Goal: Entertainment & Leisure: Consume media (video, audio)

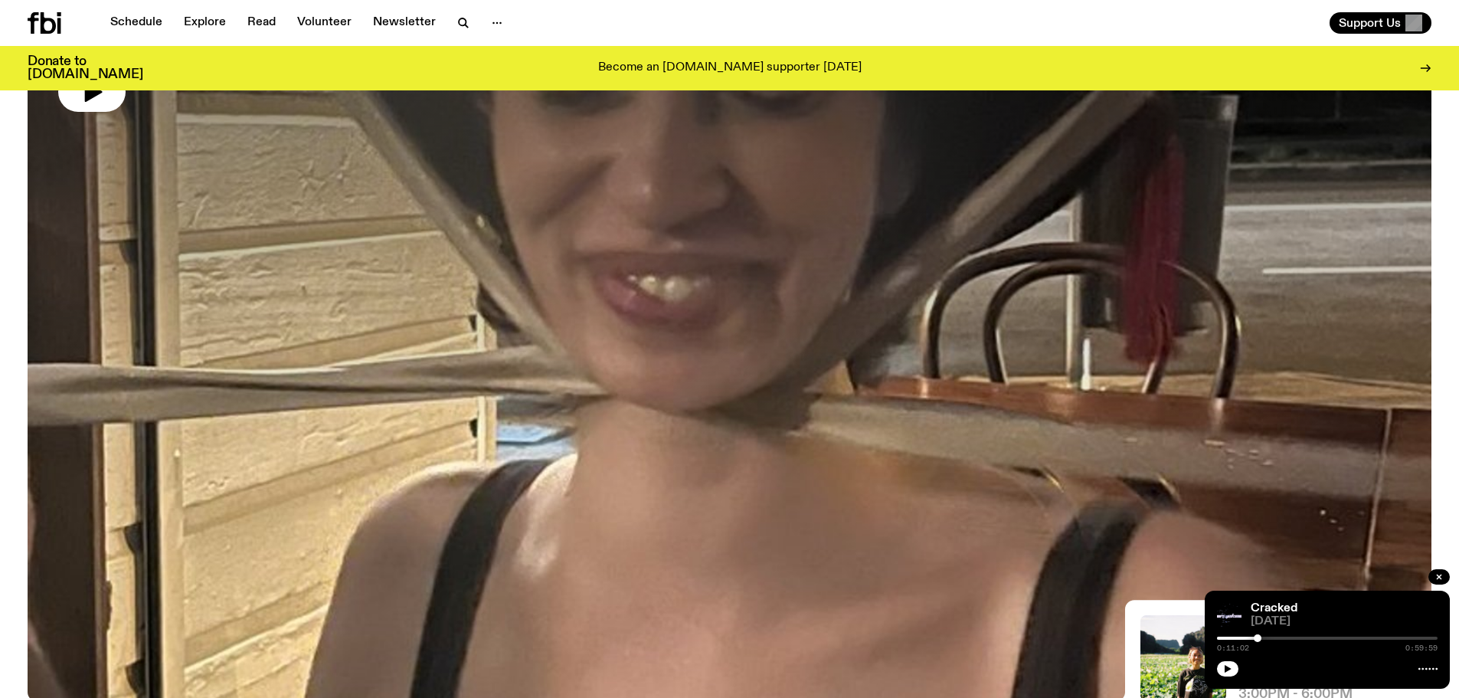
scroll to position [66, 0]
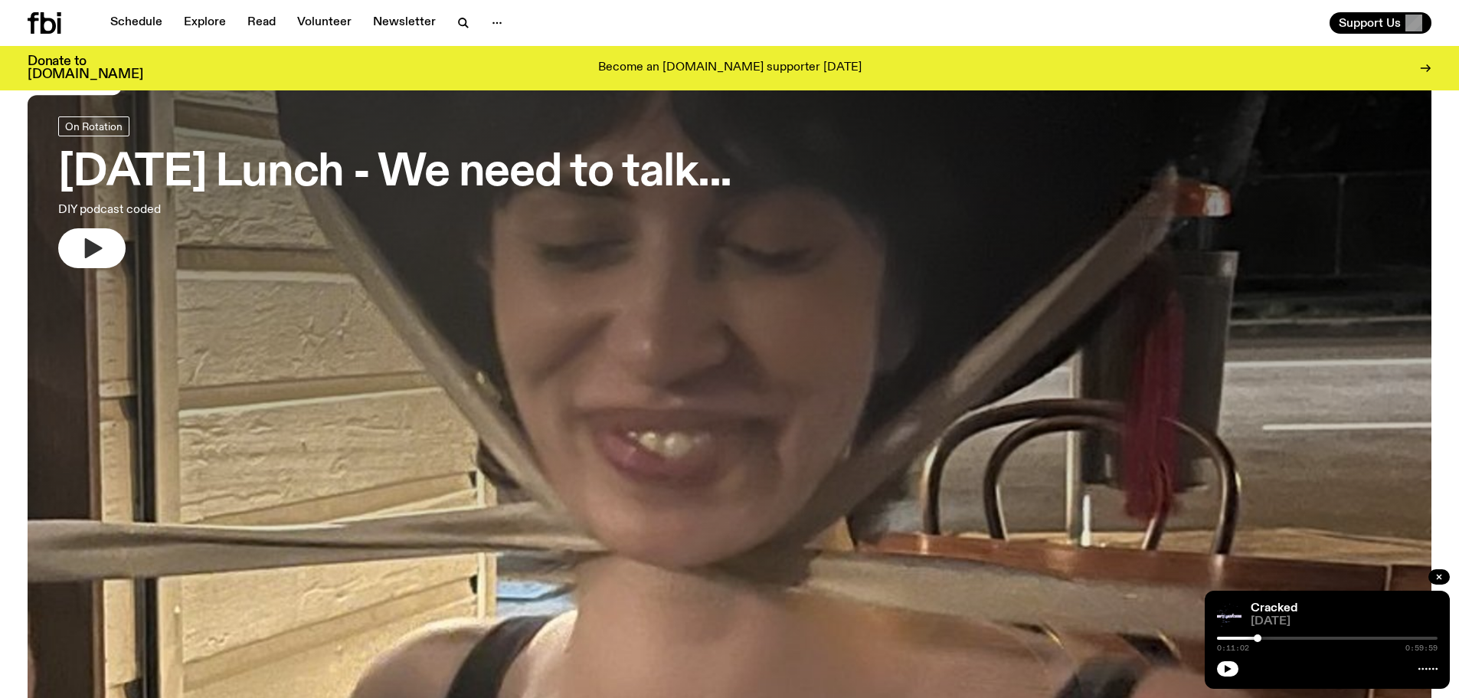
click at [93, 247] on icon "button" at bounding box center [94, 248] width 18 height 20
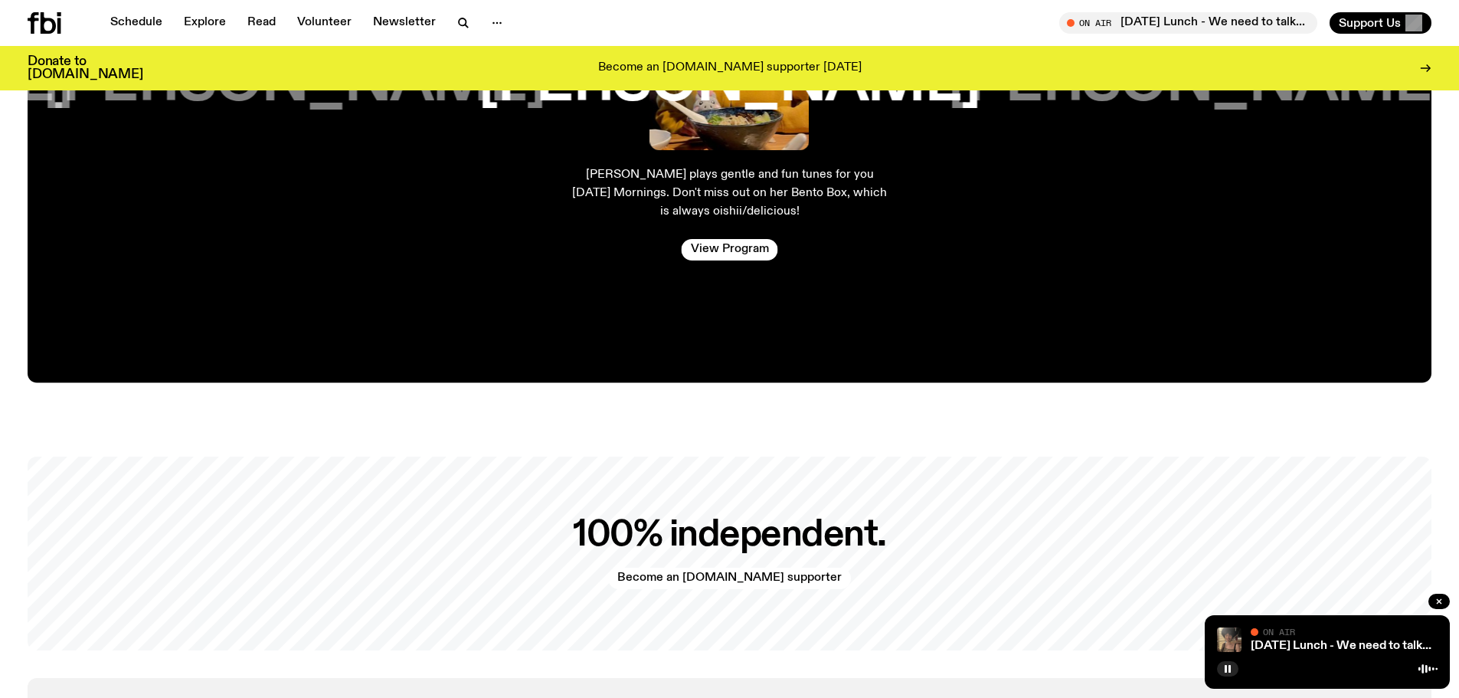
scroll to position [3592, 0]
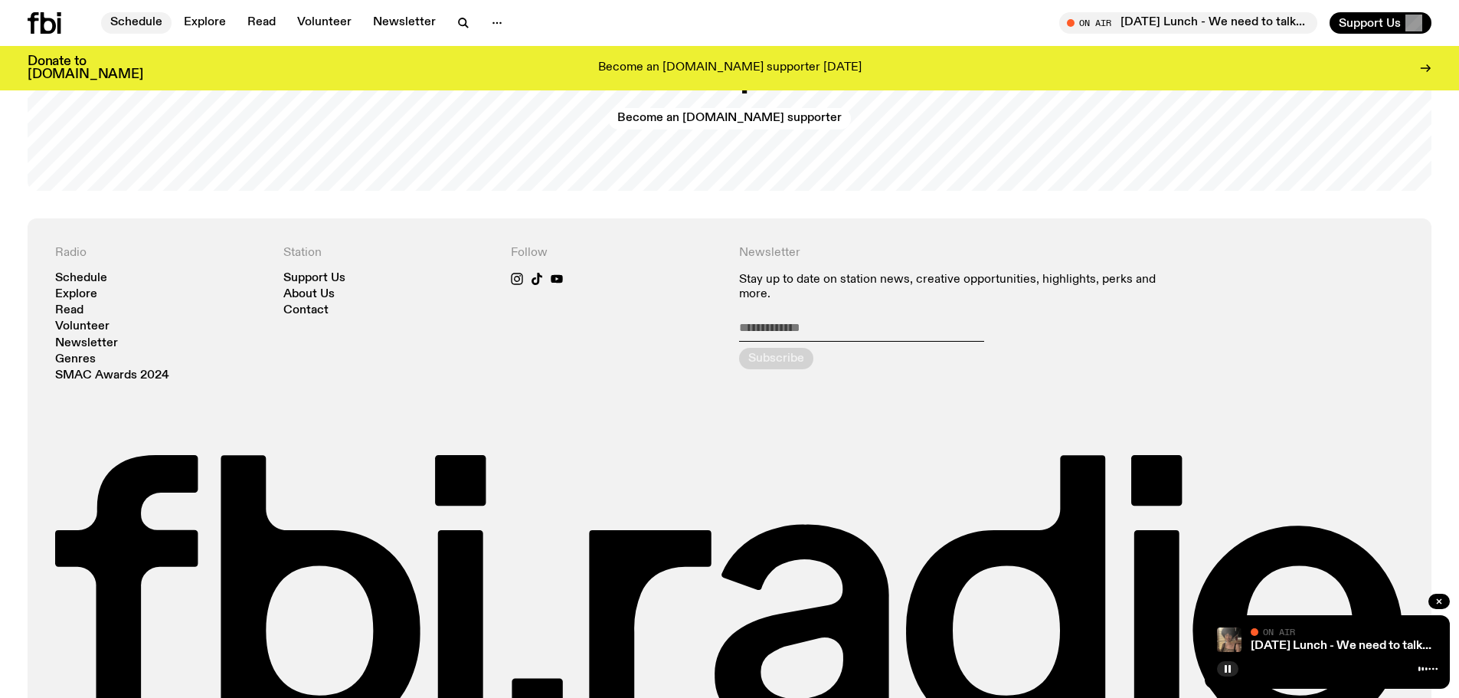
click at [126, 24] on link "Schedule" at bounding box center [136, 22] width 70 height 21
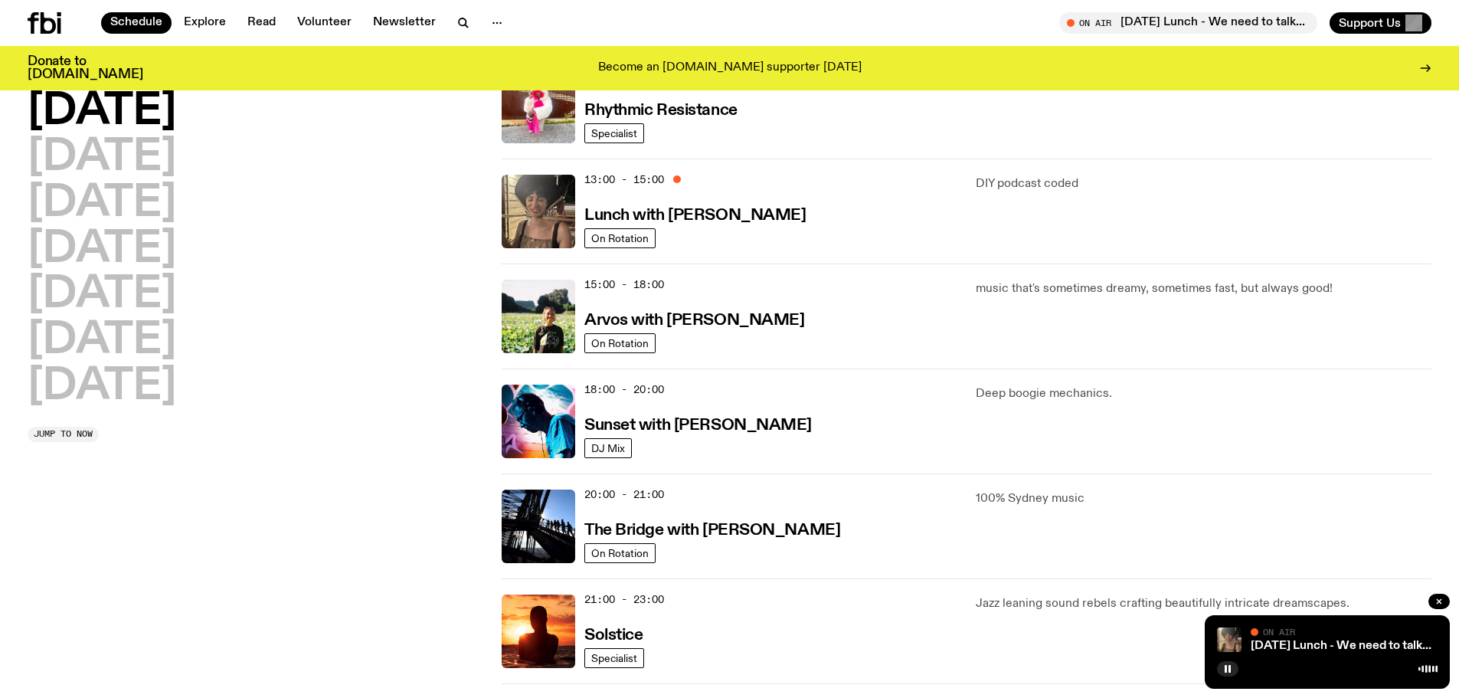
scroll to position [372, 0]
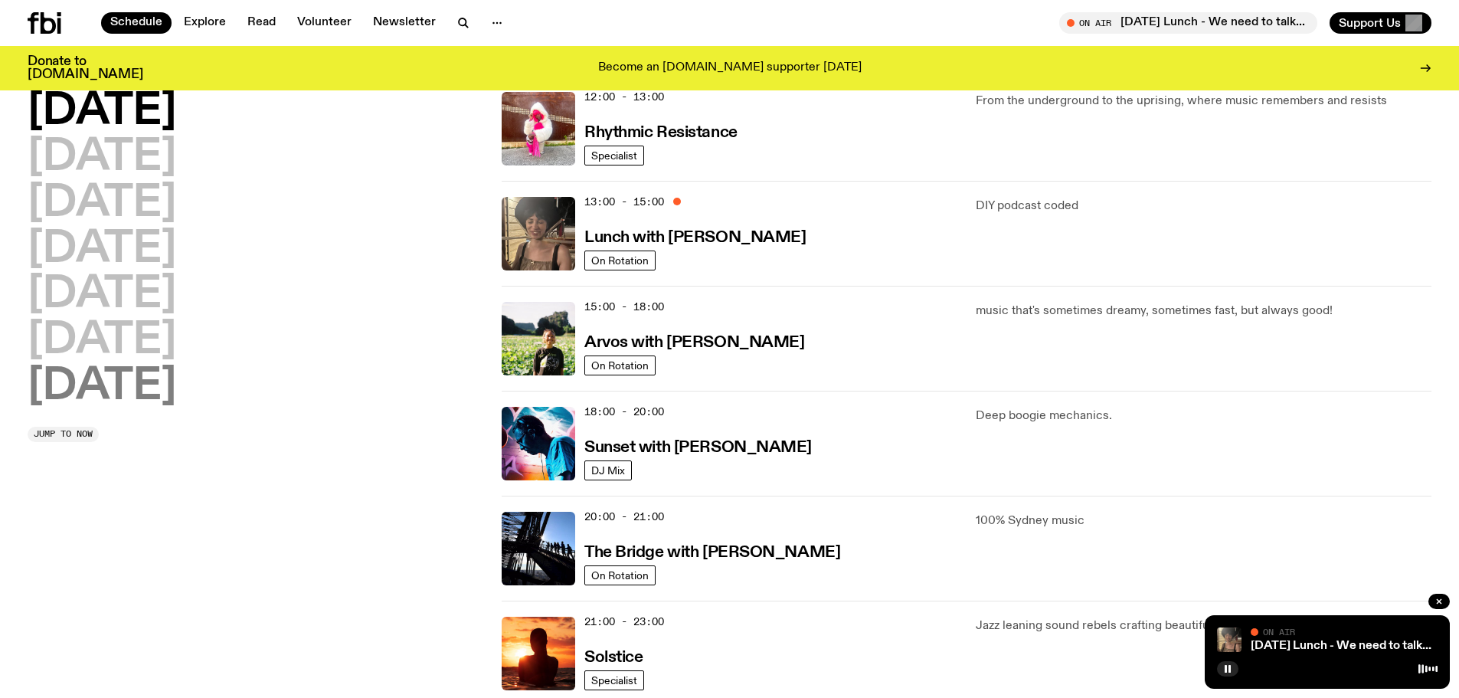
click at [117, 385] on h2 "[DATE]" at bounding box center [102, 386] width 149 height 43
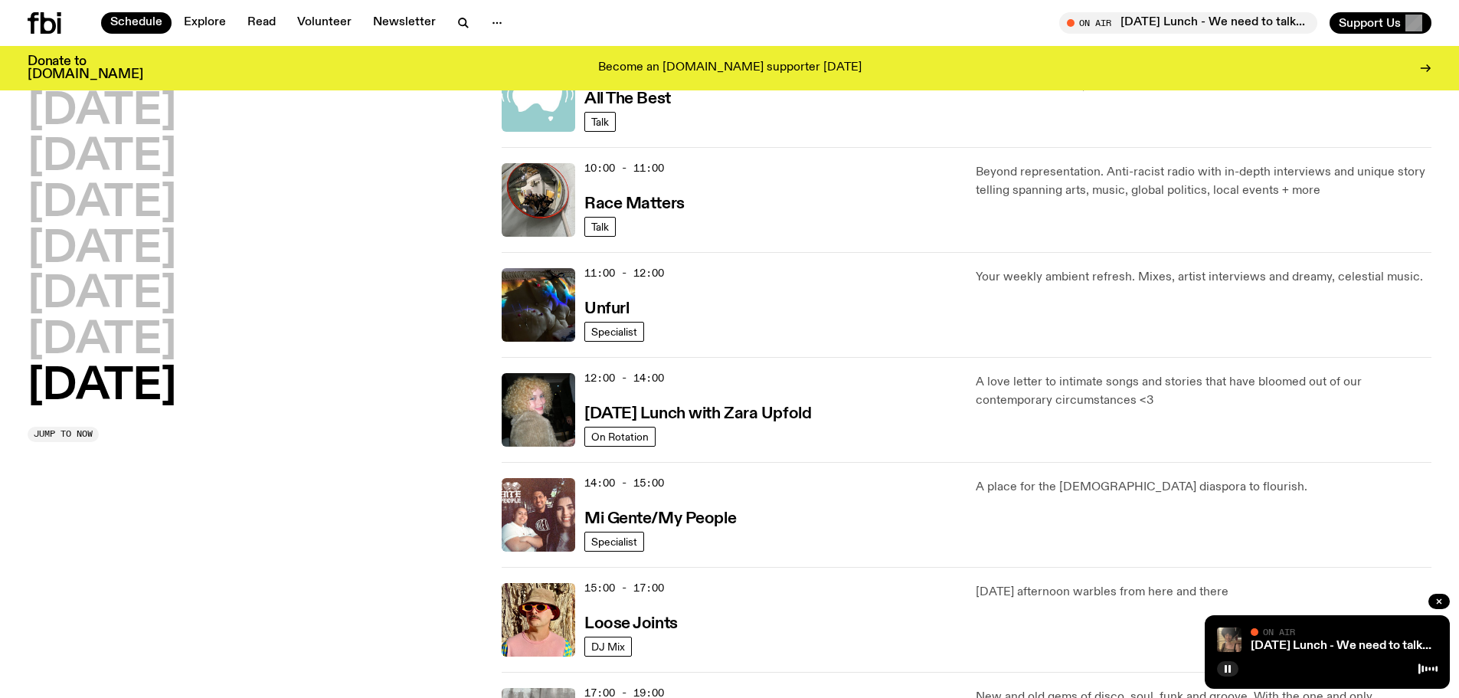
scroll to position [579, 0]
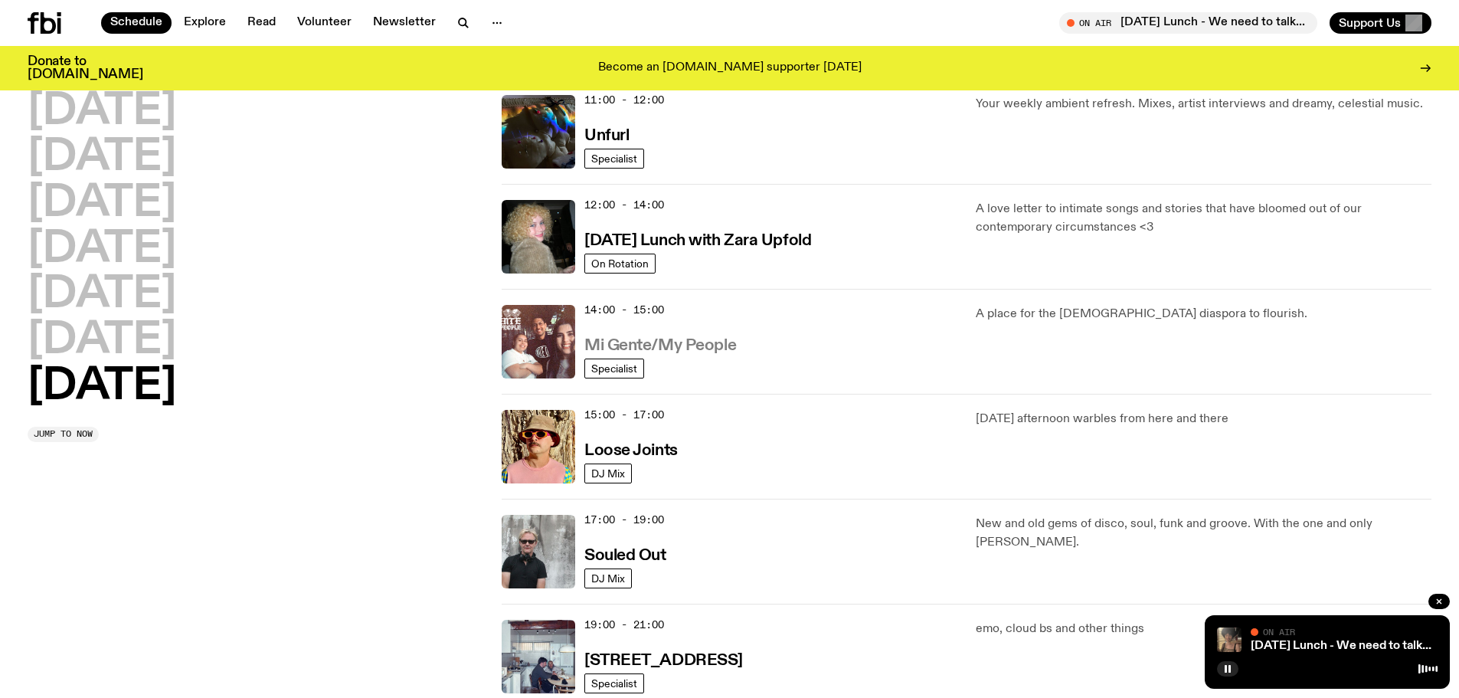
click at [683, 348] on h3 "Mi Gente/My People" at bounding box center [660, 346] width 152 height 16
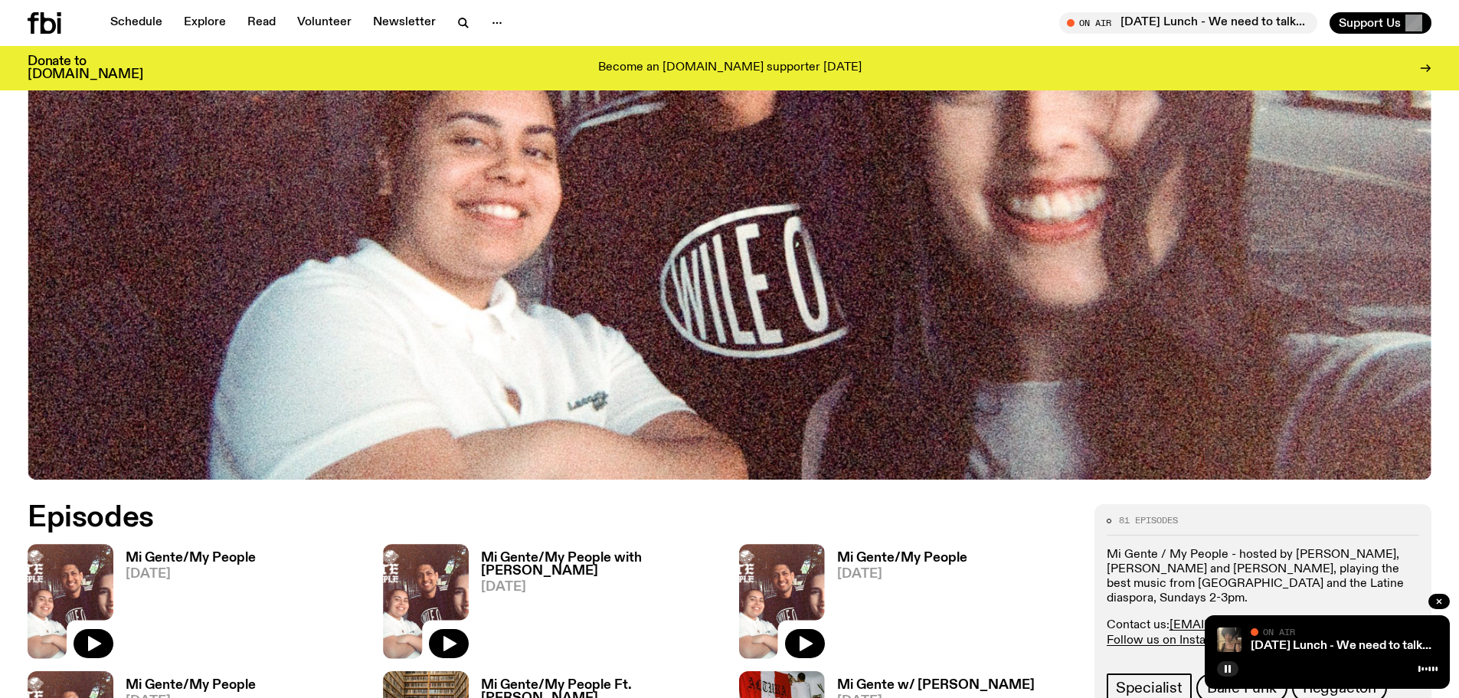
scroll to position [221, 0]
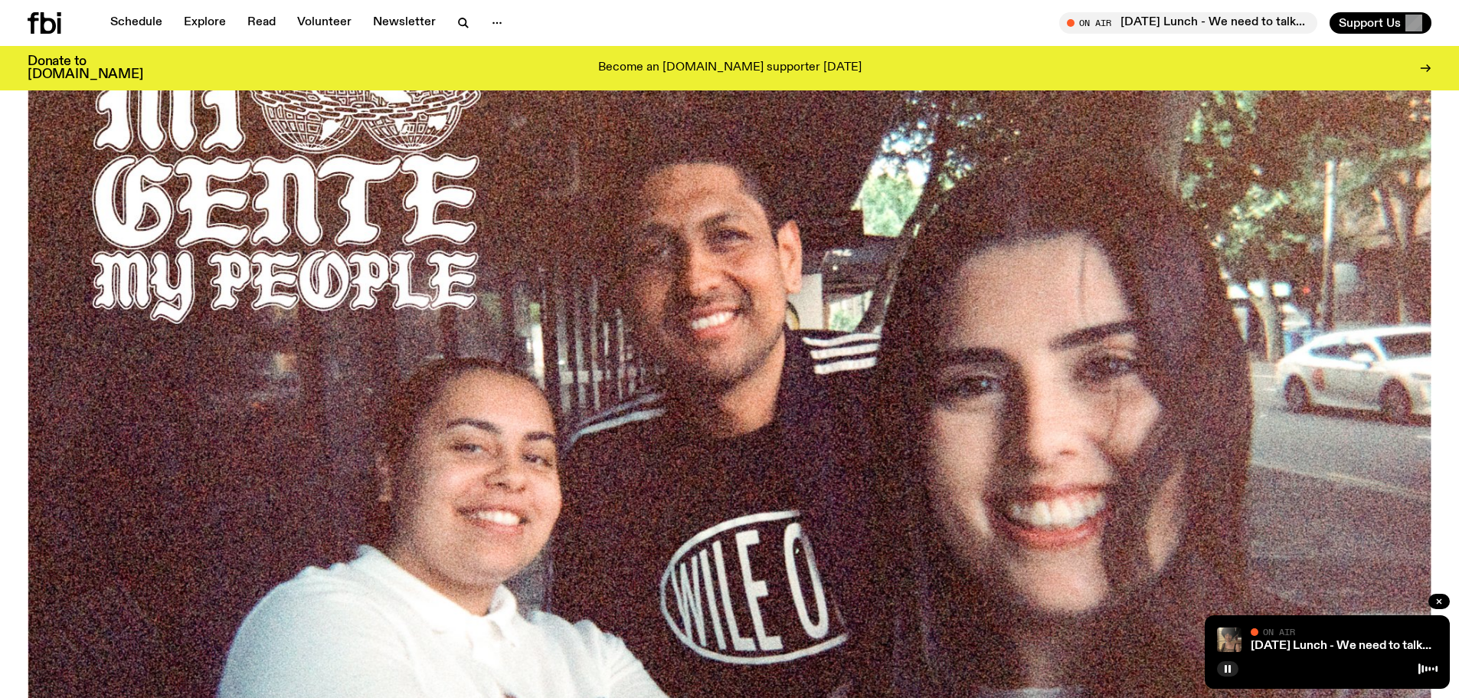
click at [44, 31] on icon at bounding box center [48, 22] width 15 height 21
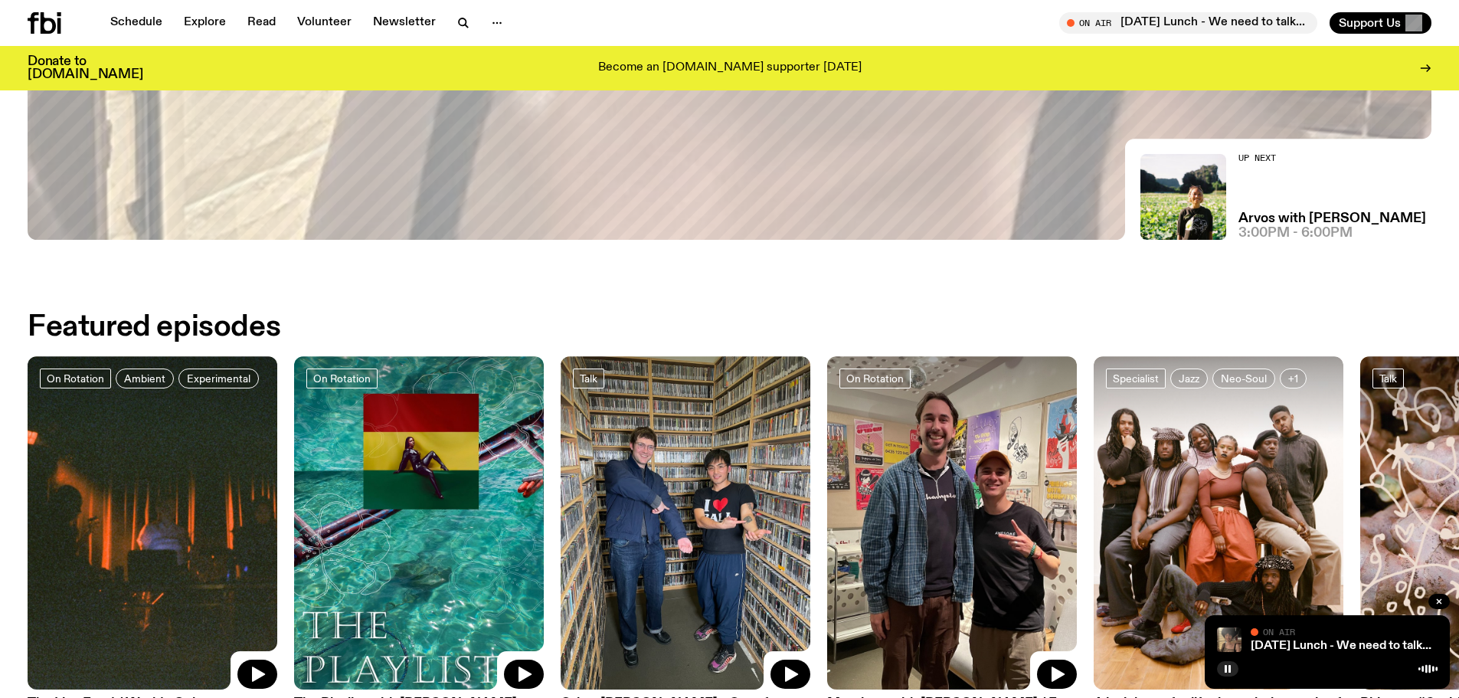
scroll to position [836, 0]
